Goal: Information Seeking & Learning: Learn about a topic

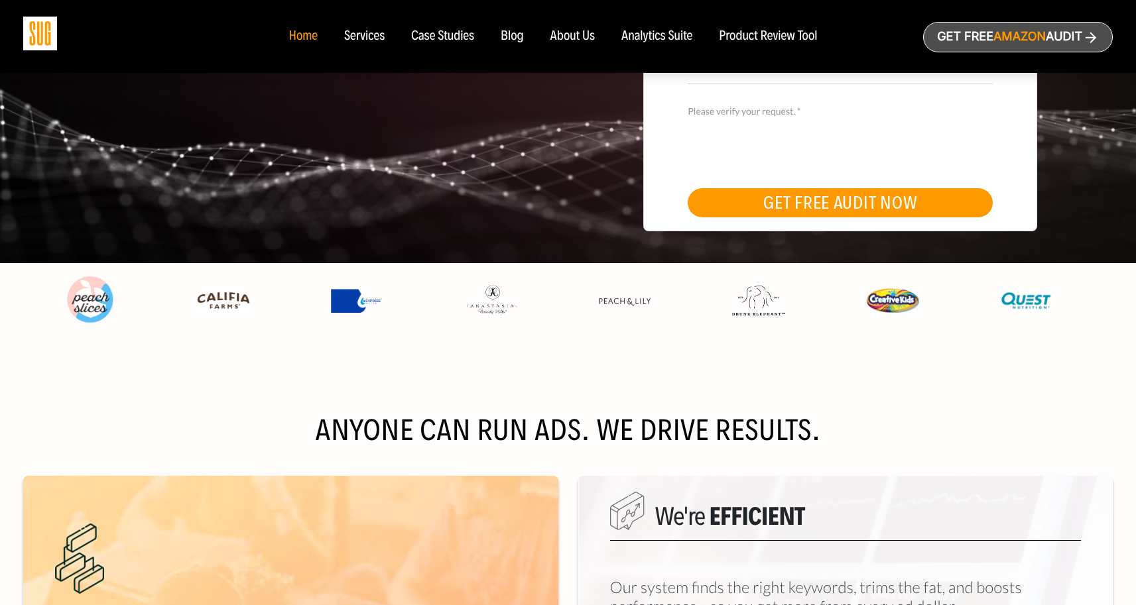
scroll to position [11, 0]
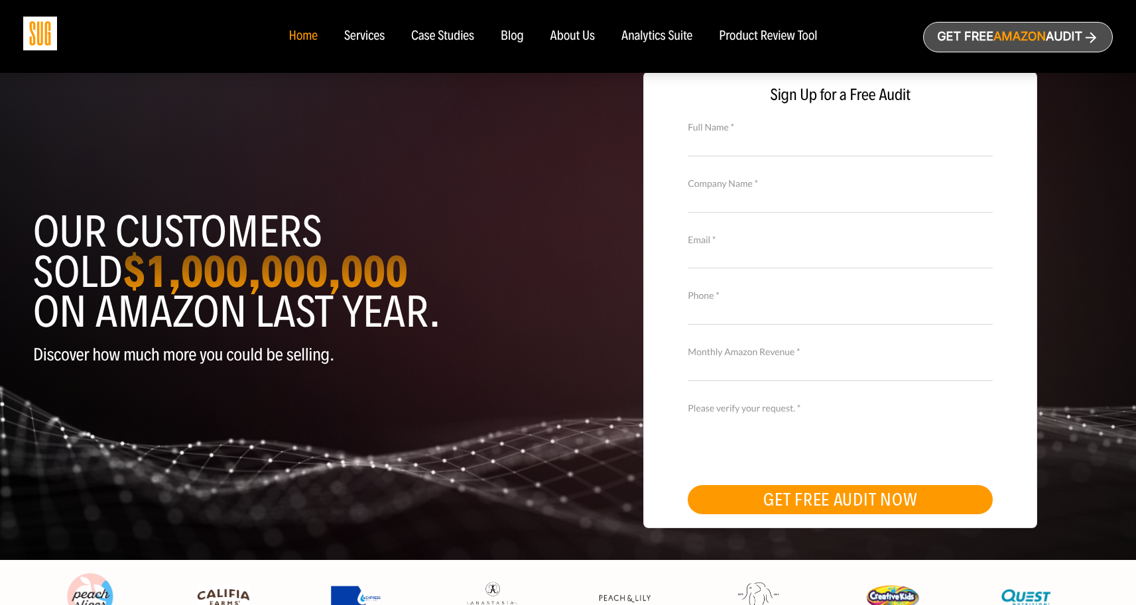
click at [631, 41] on div "Analytics Suite" at bounding box center [656, 36] width 71 height 15
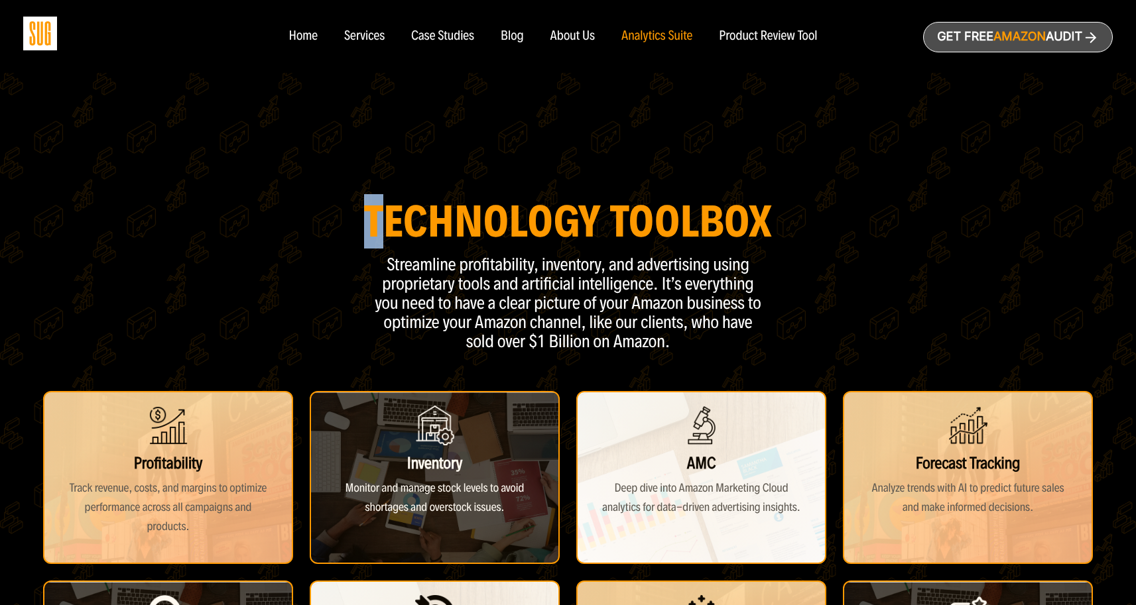
click at [364, 224] on strong "Technology Toolbox" at bounding box center [568, 221] width 408 height 54
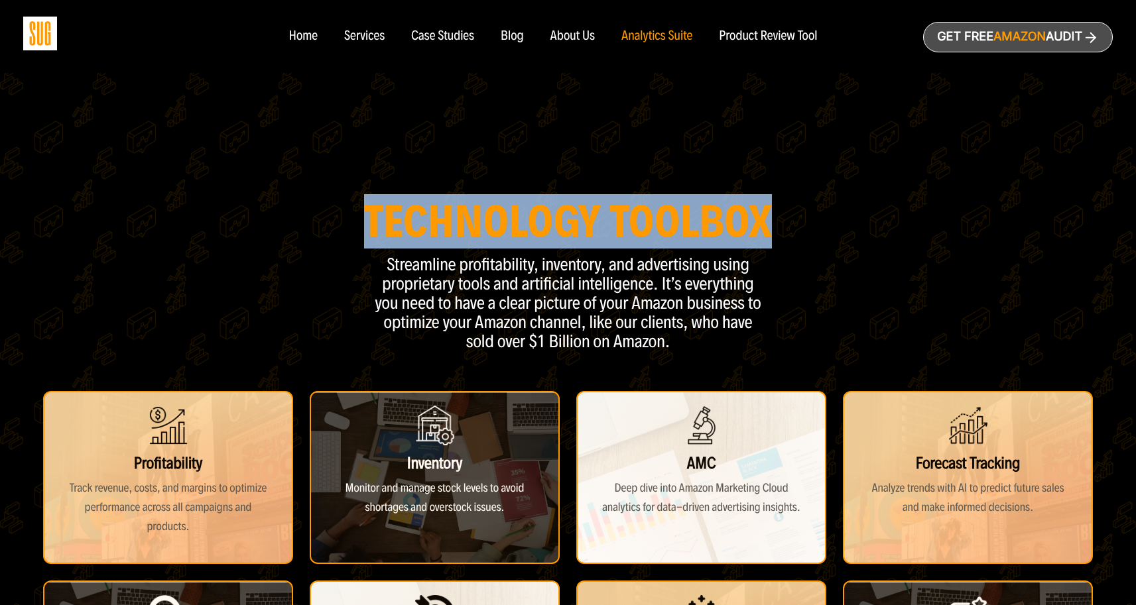
drag, startPoint x: 359, startPoint y: 226, endPoint x: 784, endPoint y: 228, distance: 425.0
click at [784, 228] on div "Technology Toolbox Streamline profitability, inventory, and advertising using p…" at bounding box center [568, 283] width 1116 height 163
copy strong "Technology Toolbox"
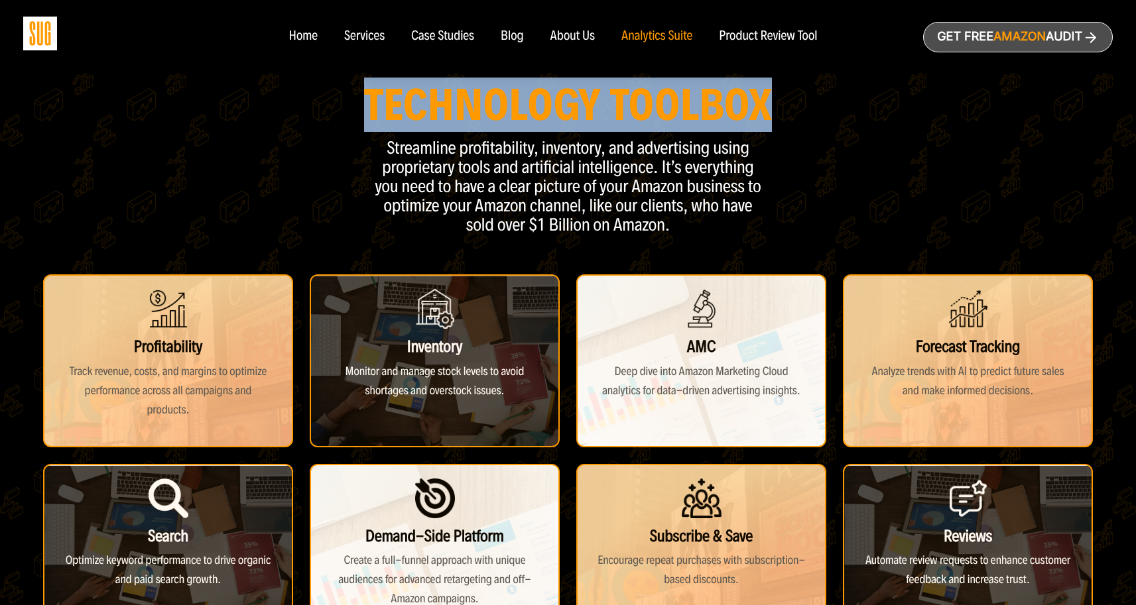
scroll to position [318, 0]
